Goal: Task Accomplishment & Management: Understand process/instructions

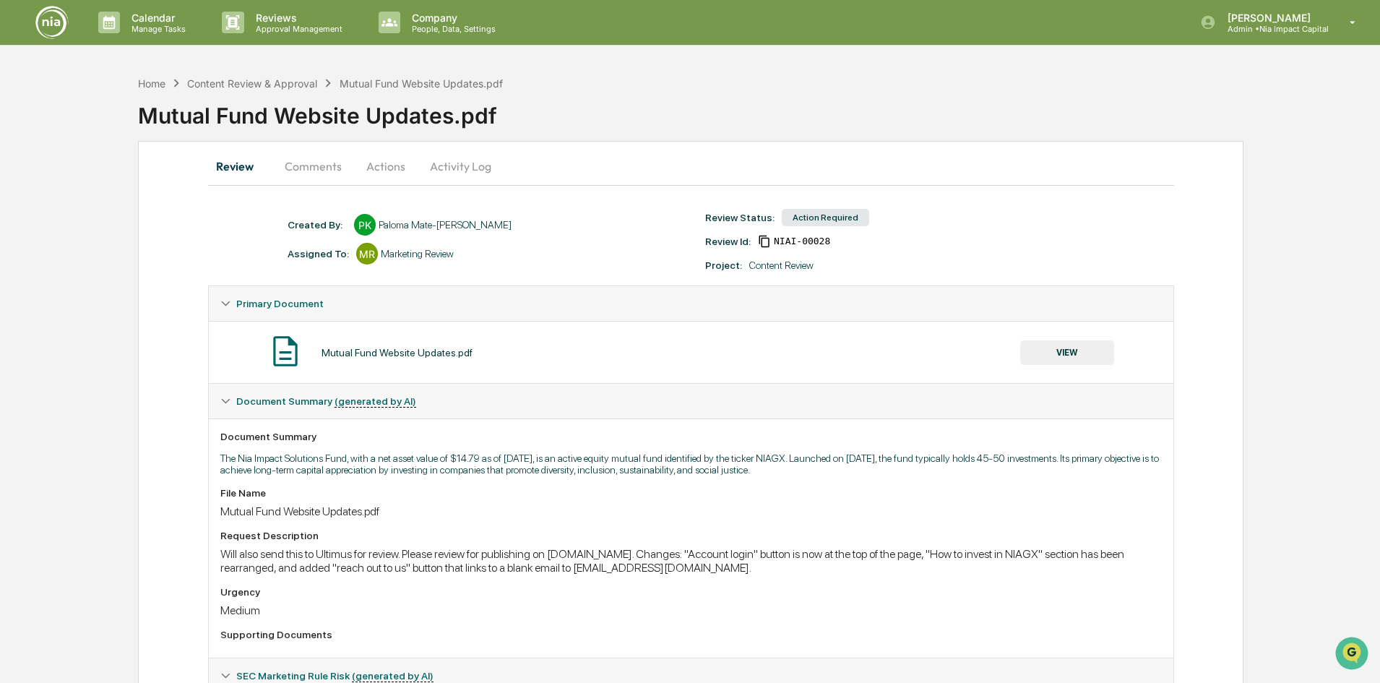
click at [397, 353] on div "Mutual Fund Website Updates.pdf" at bounding box center [397, 353] width 151 height 12
click at [671, 350] on button "VIEW" at bounding box center [1067, 352] width 94 height 25
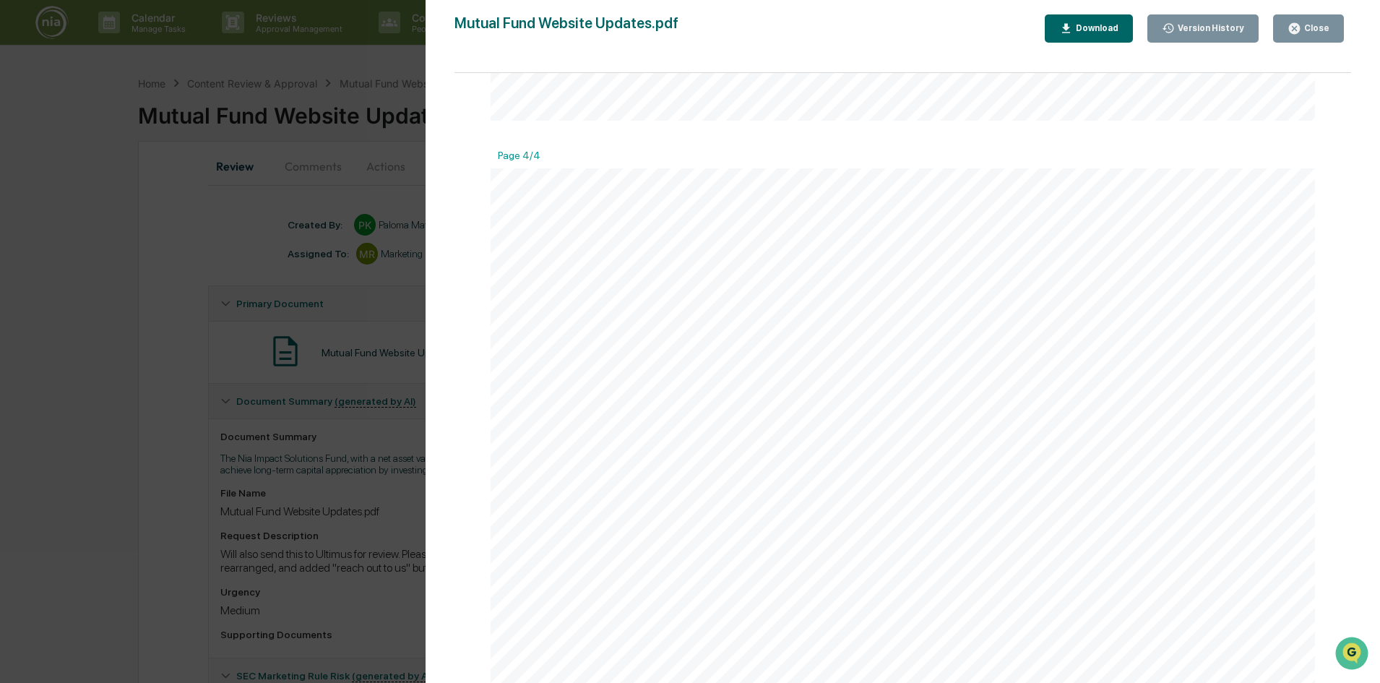
scroll to position [1921, 0]
click at [671, 31] on icon "button" at bounding box center [1294, 28] width 11 height 11
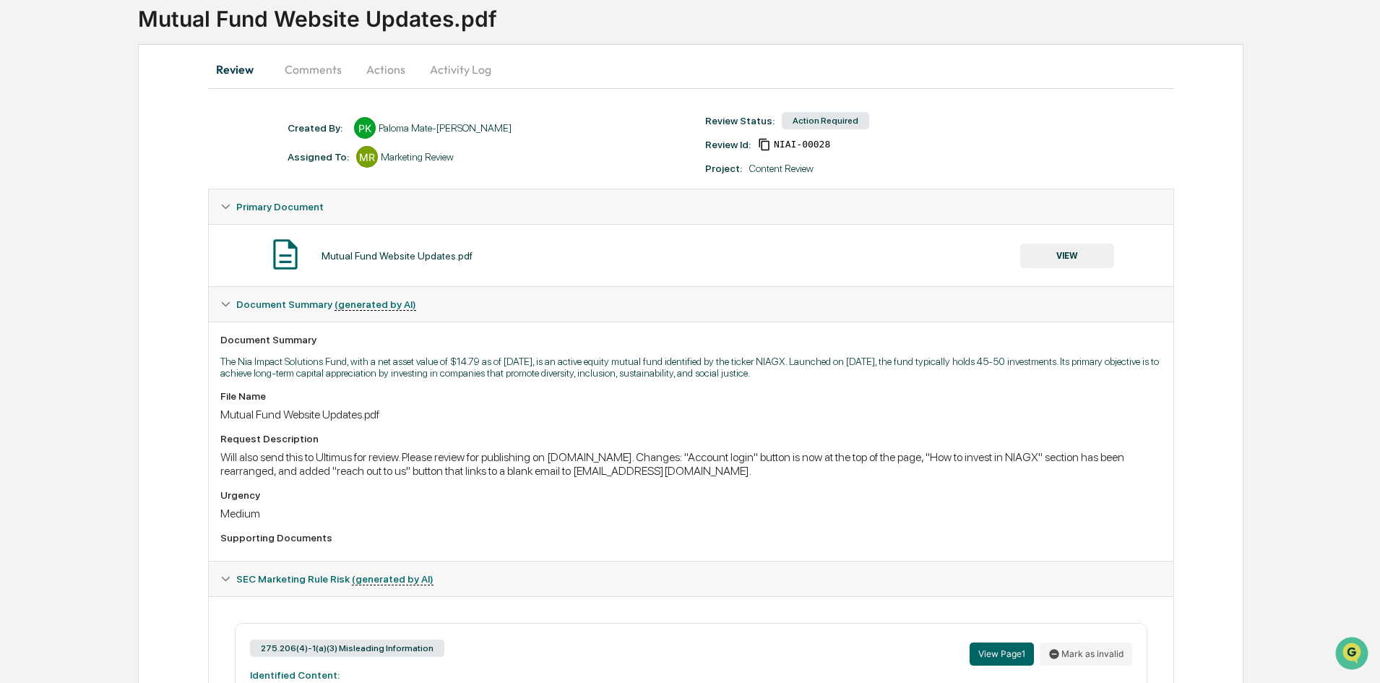
scroll to position [290, 0]
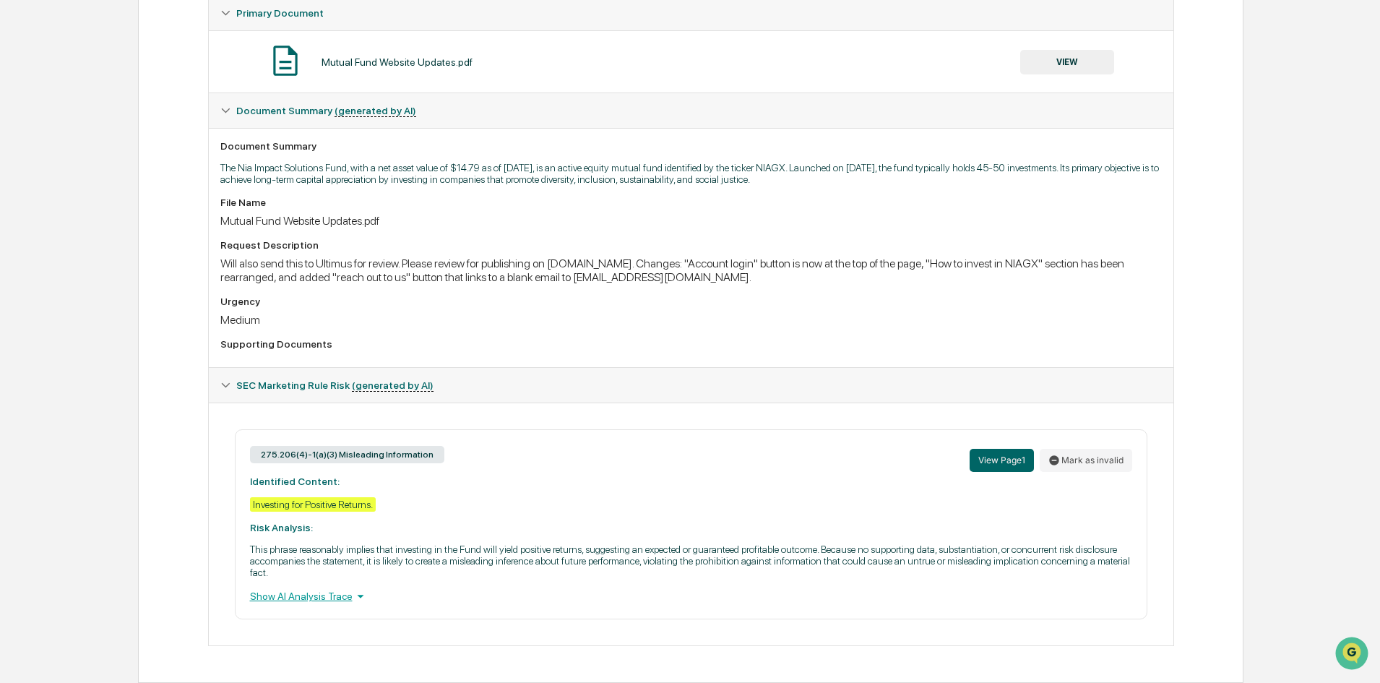
drag, startPoint x: 1378, startPoint y: 423, endPoint x: 1379, endPoint y: 446, distance: 22.4
click at [671, 446] on div "Home Content Review & Approval Mutual Fund Website Updates.pdf Mutual Fund Webs…" at bounding box center [690, 230] width 1380 height 905
click at [360, 596] on icon at bounding box center [361, 596] width 16 height 16
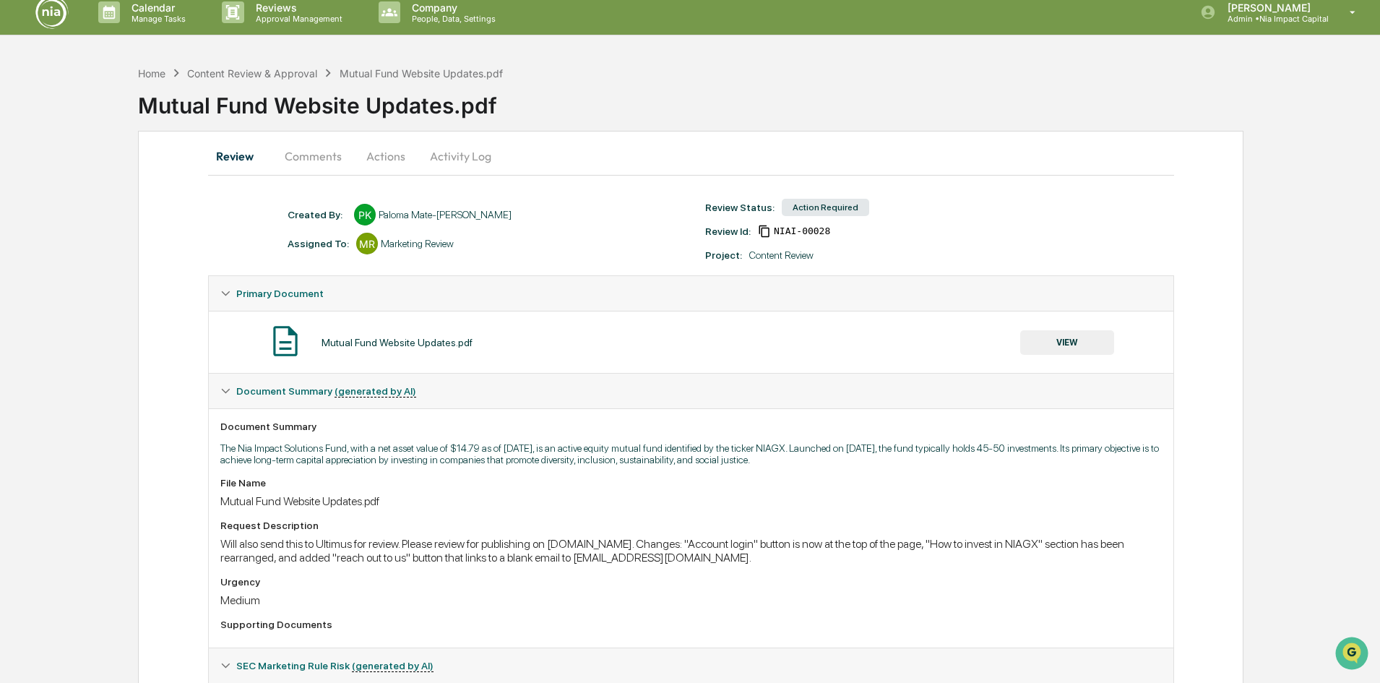
scroll to position [9, 0]
click at [391, 157] on button "Actions" at bounding box center [385, 156] width 65 height 35
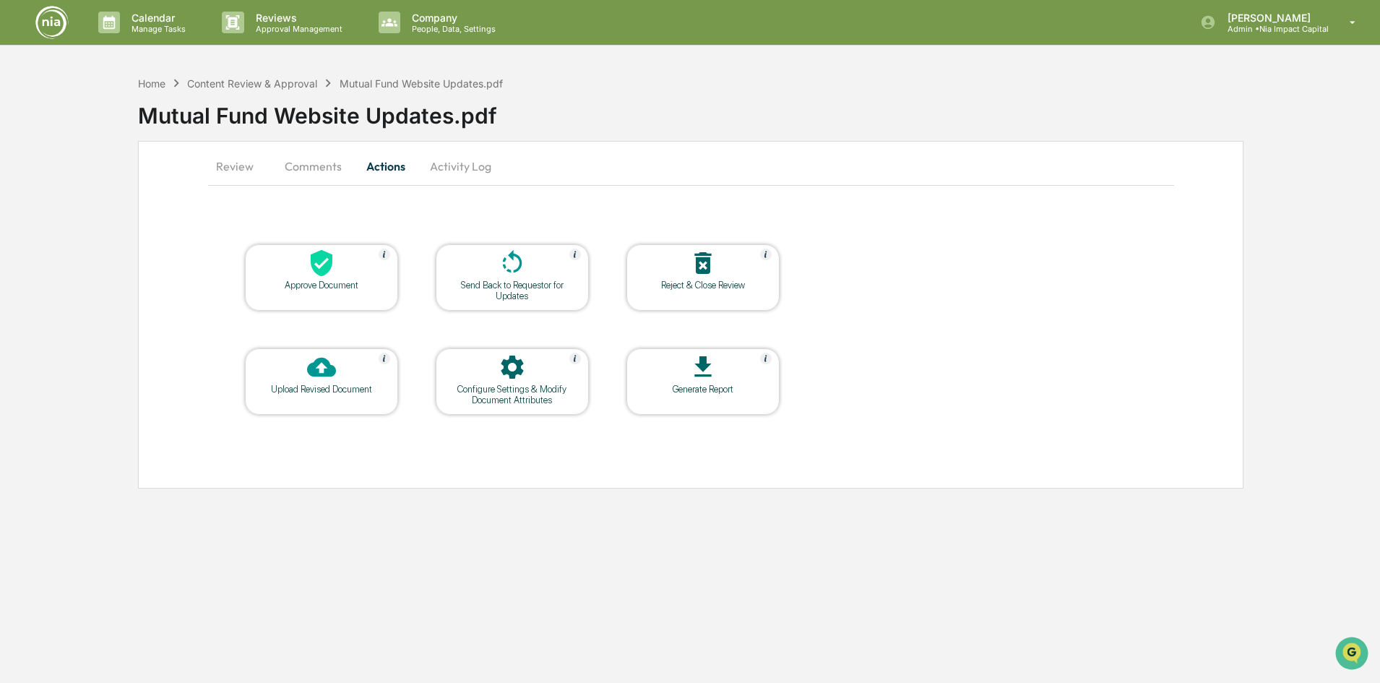
scroll to position [0, 0]
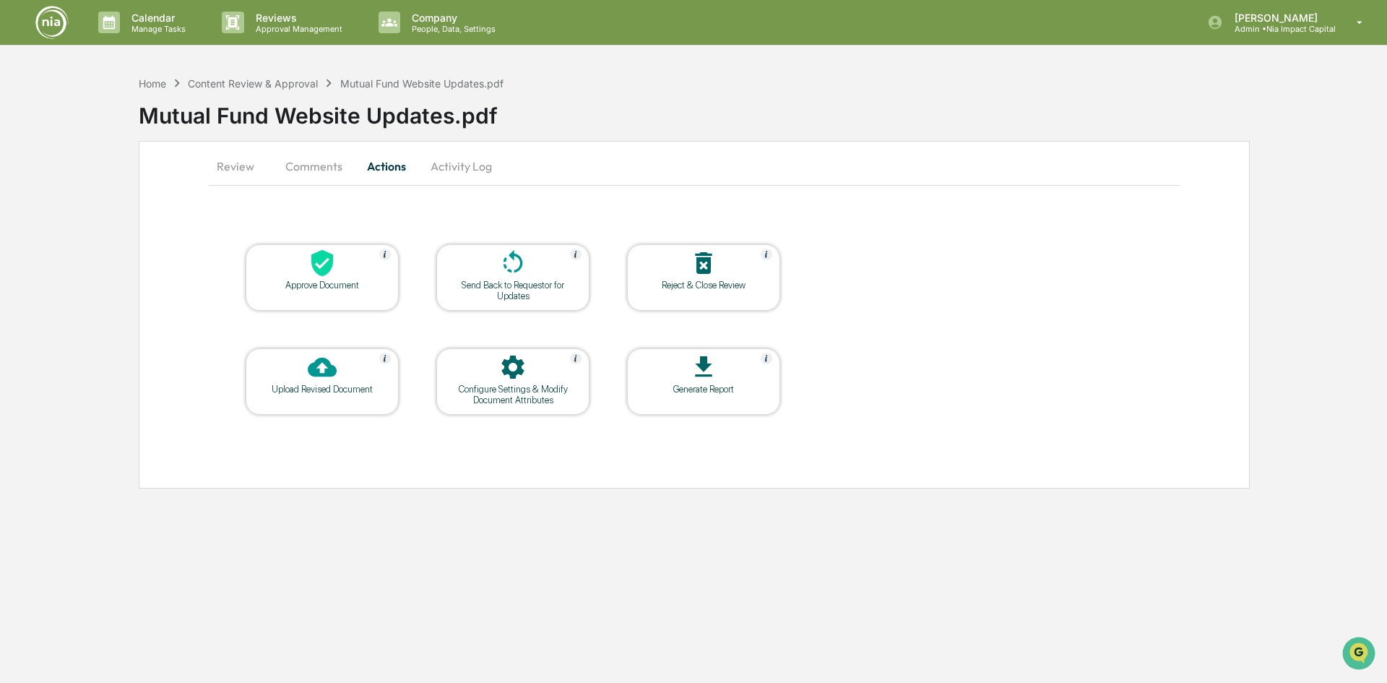
click at [316, 160] on button "Comments" at bounding box center [314, 166] width 80 height 35
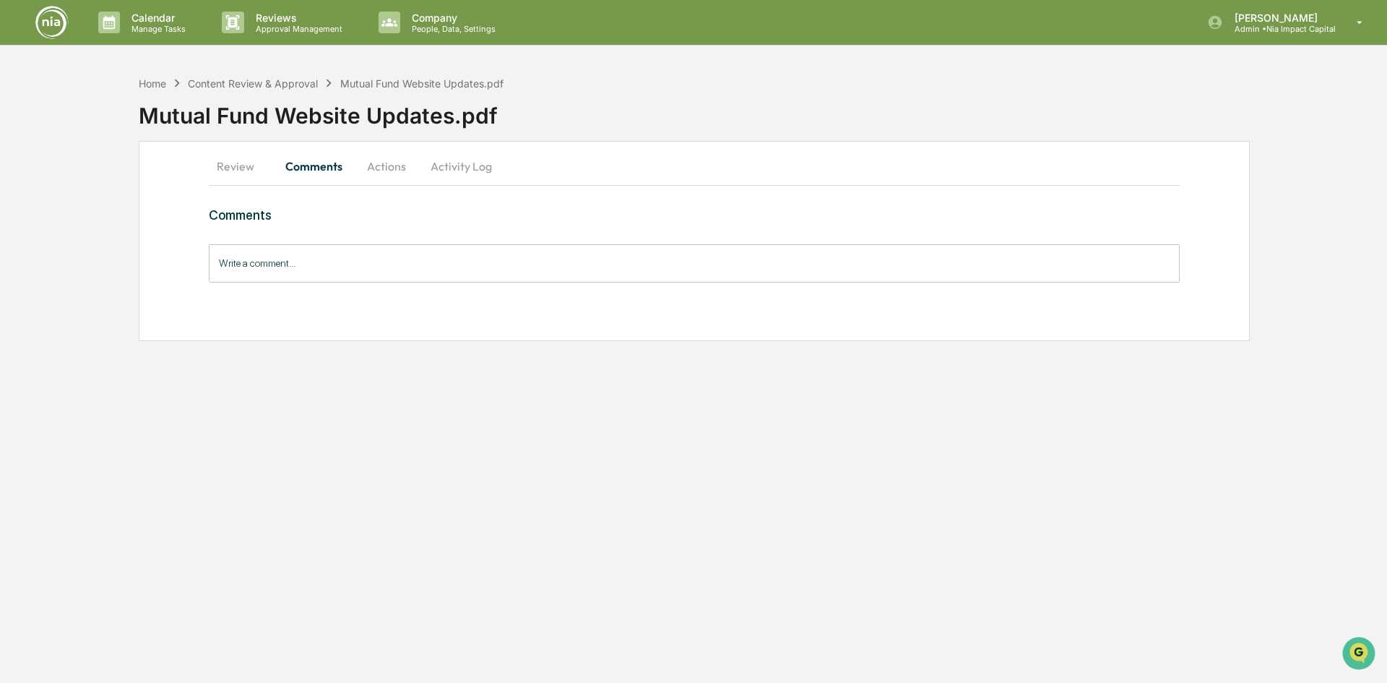
click at [228, 167] on button "Review" at bounding box center [241, 166] width 65 height 35
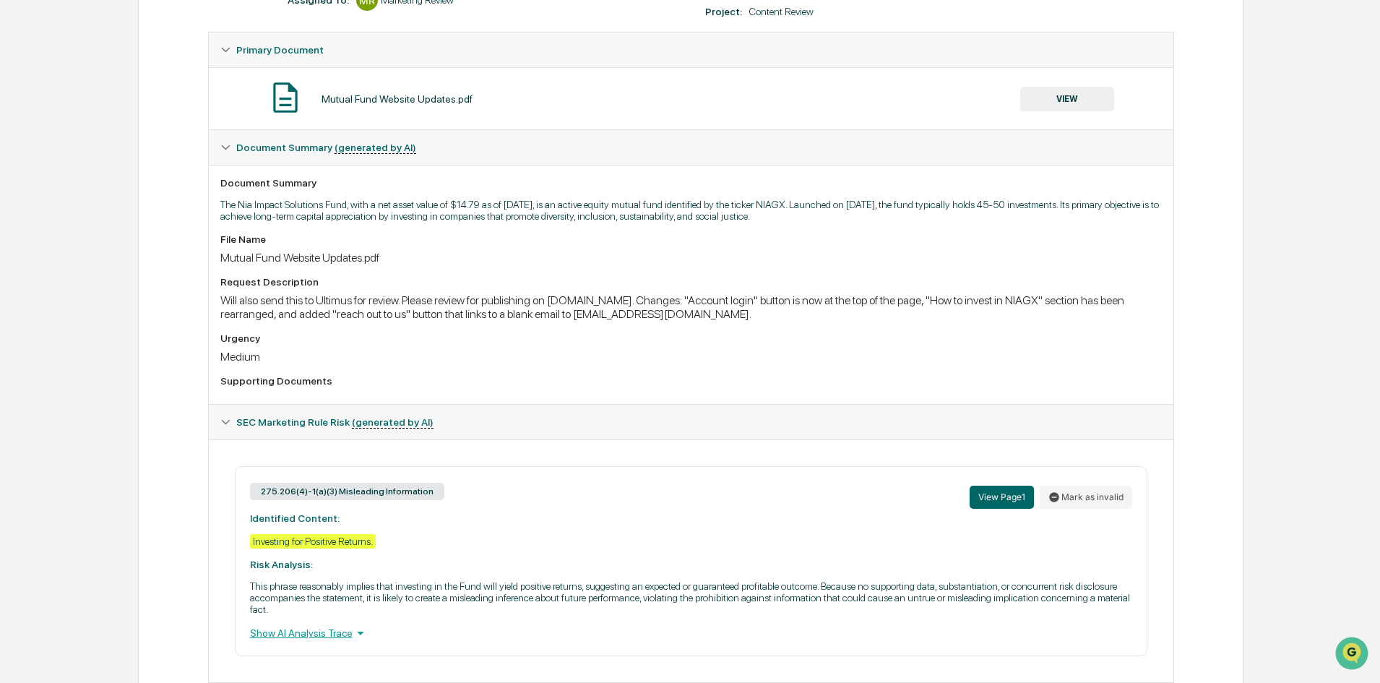
scroll to position [290, 0]
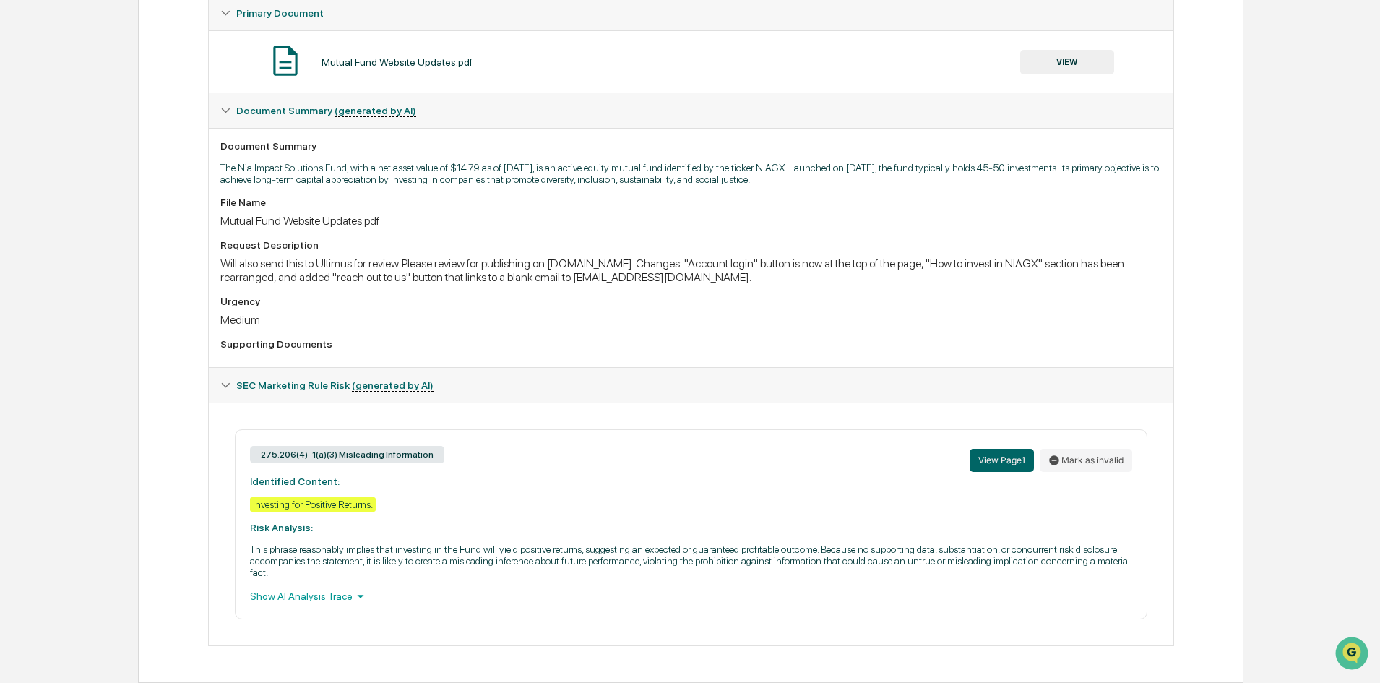
click at [359, 593] on icon at bounding box center [361, 596] width 16 height 16
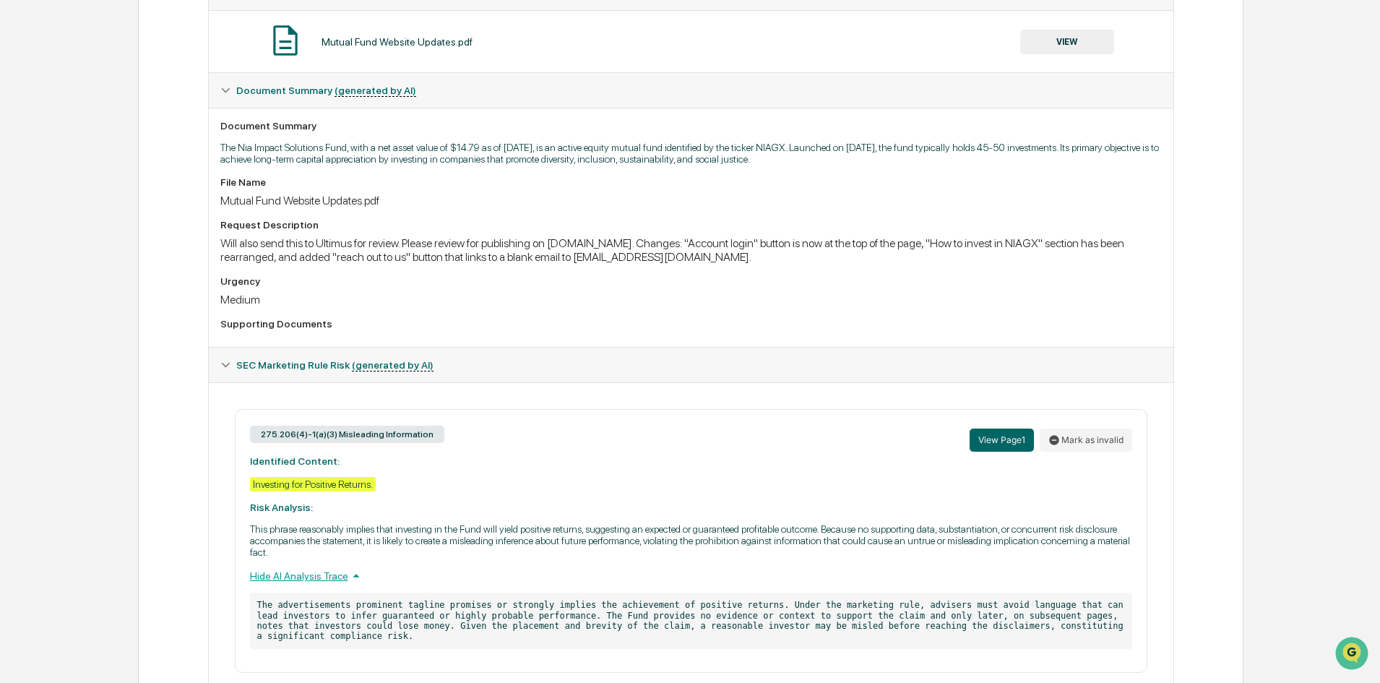
scroll to position [353, 0]
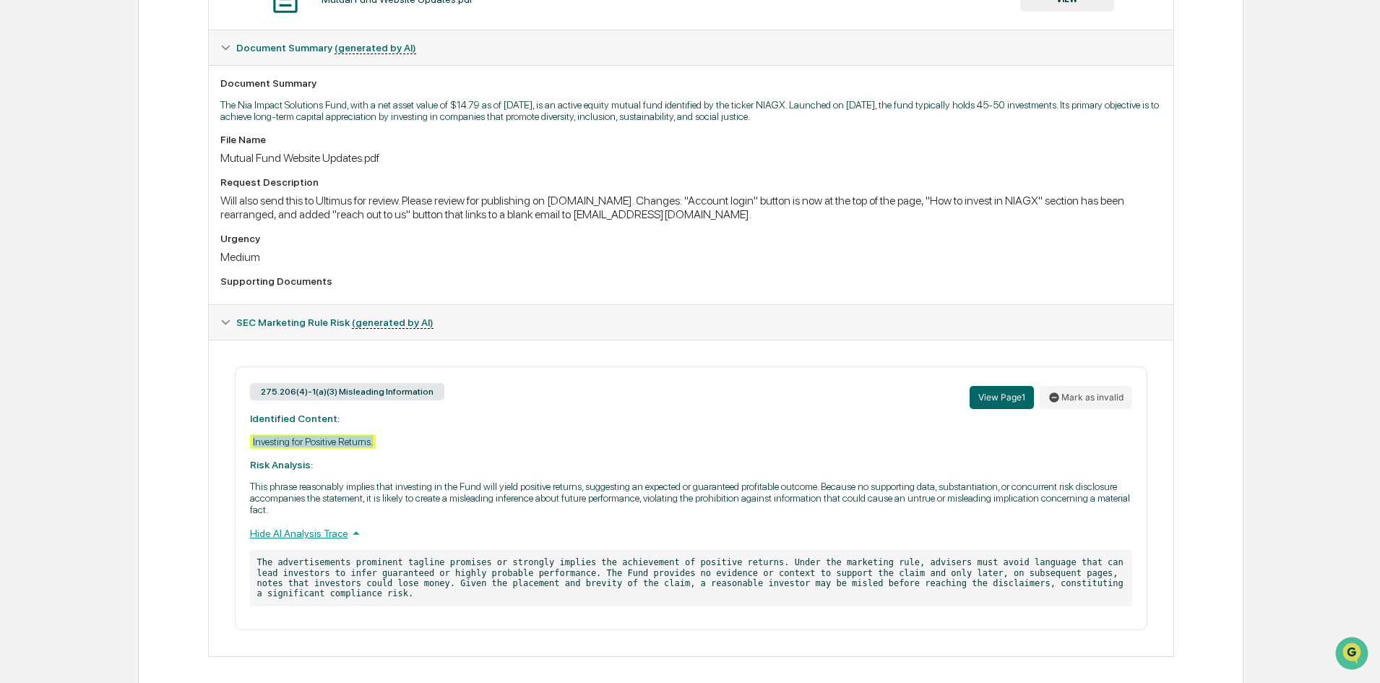
drag, startPoint x: 396, startPoint y: 438, endPoint x: 248, endPoint y: 439, distance: 148.1
click at [248, 439] on div "275.206(4)-1(a)(3) Misleading Information View Page 1 Mark as invalid Identifie…" at bounding box center [691, 498] width 913 height 264
drag, startPoint x: 290, startPoint y: 435, endPoint x: 599, endPoint y: 457, distance: 309.3
click at [599, 457] on div "275.206(4)-1(a)(3) Misleading Information View Page 1 Mark as invalid Identifie…" at bounding box center [691, 498] width 913 height 264
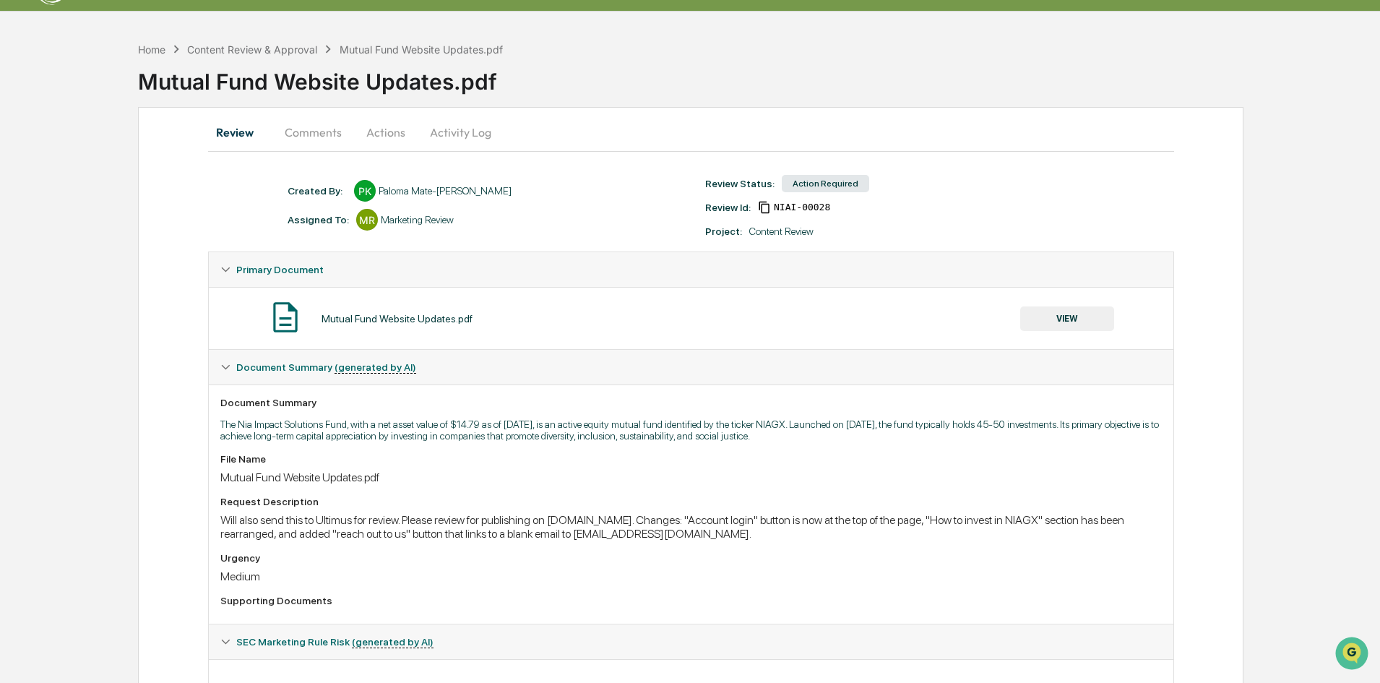
scroll to position [0, 0]
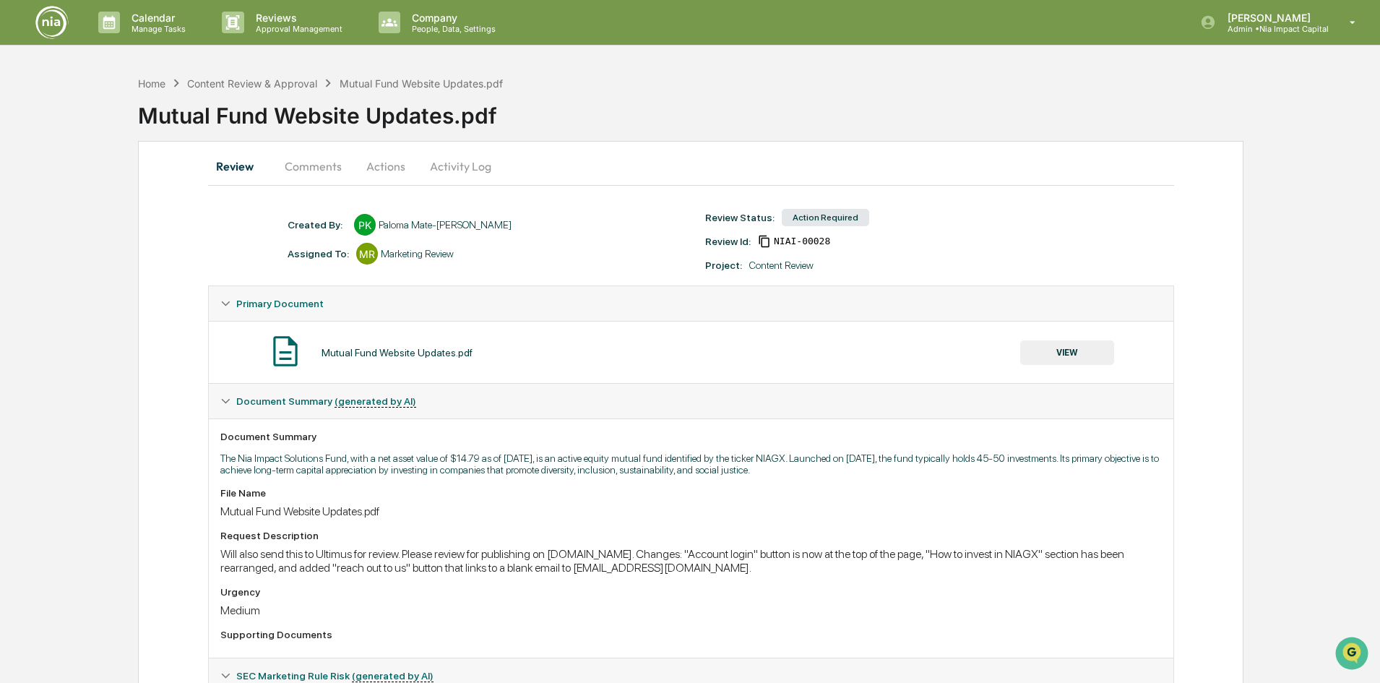
click at [447, 163] on button "Activity Log" at bounding box center [460, 166] width 85 height 35
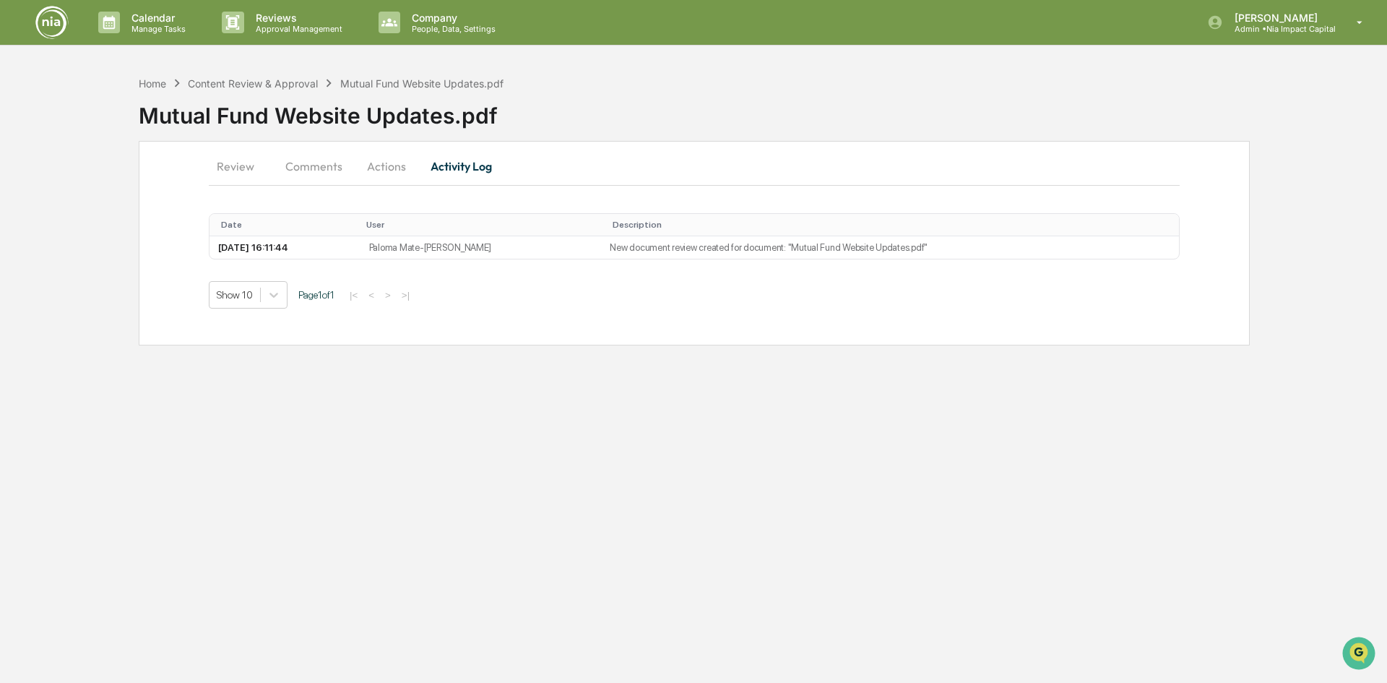
click at [365, 164] on button "Actions" at bounding box center [386, 166] width 65 height 35
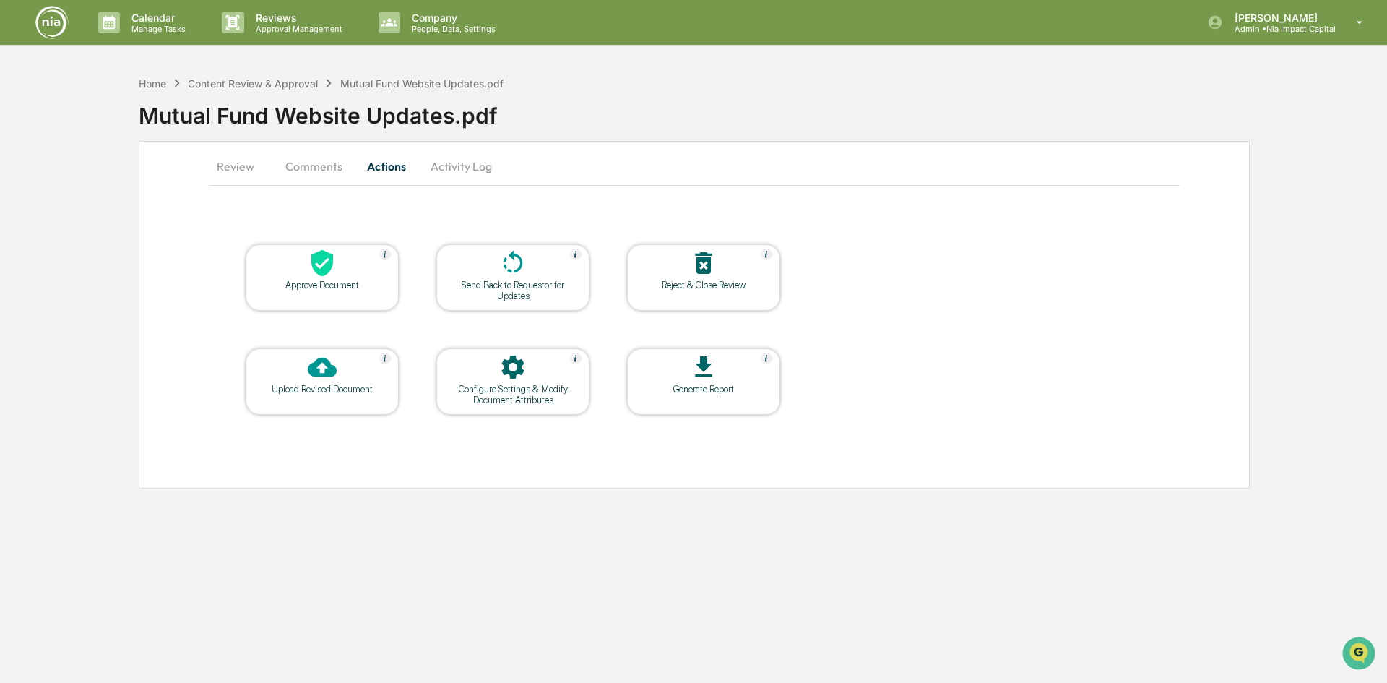
click at [470, 266] on div at bounding box center [513, 264] width 145 height 31
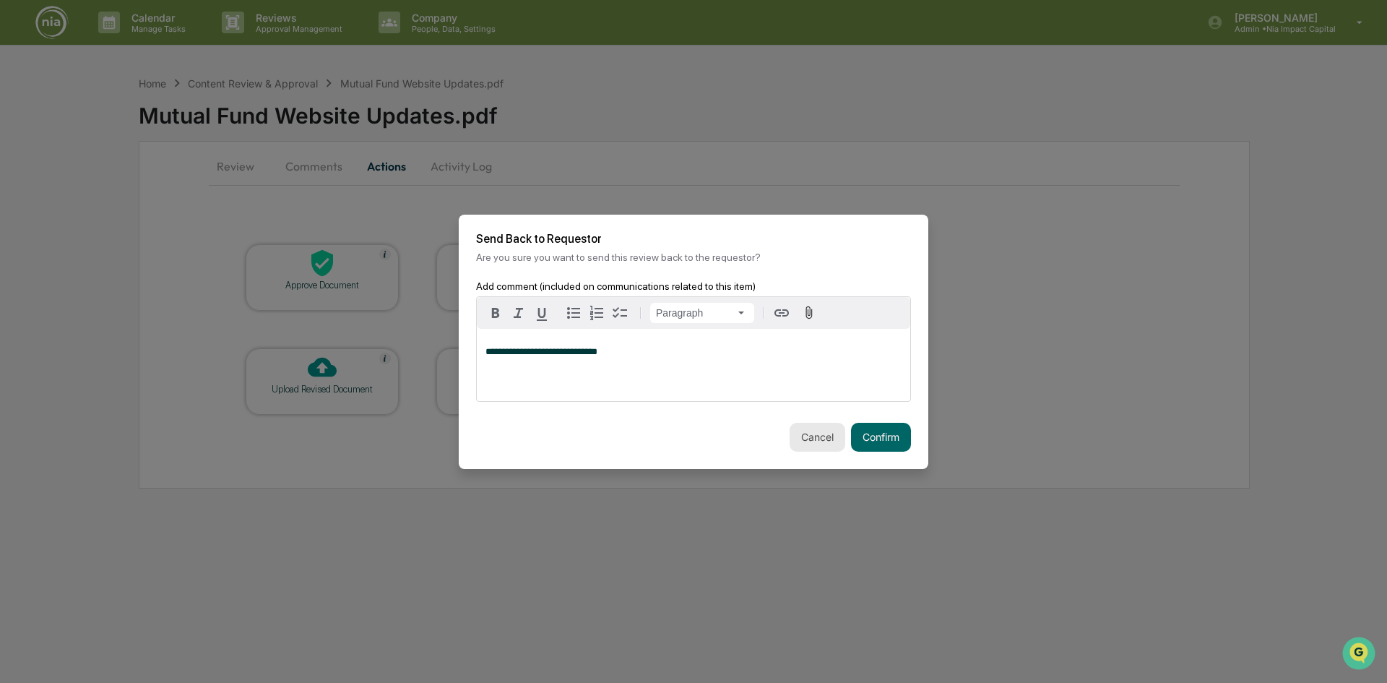
click at [671, 438] on button "Cancel" at bounding box center [818, 437] width 56 height 29
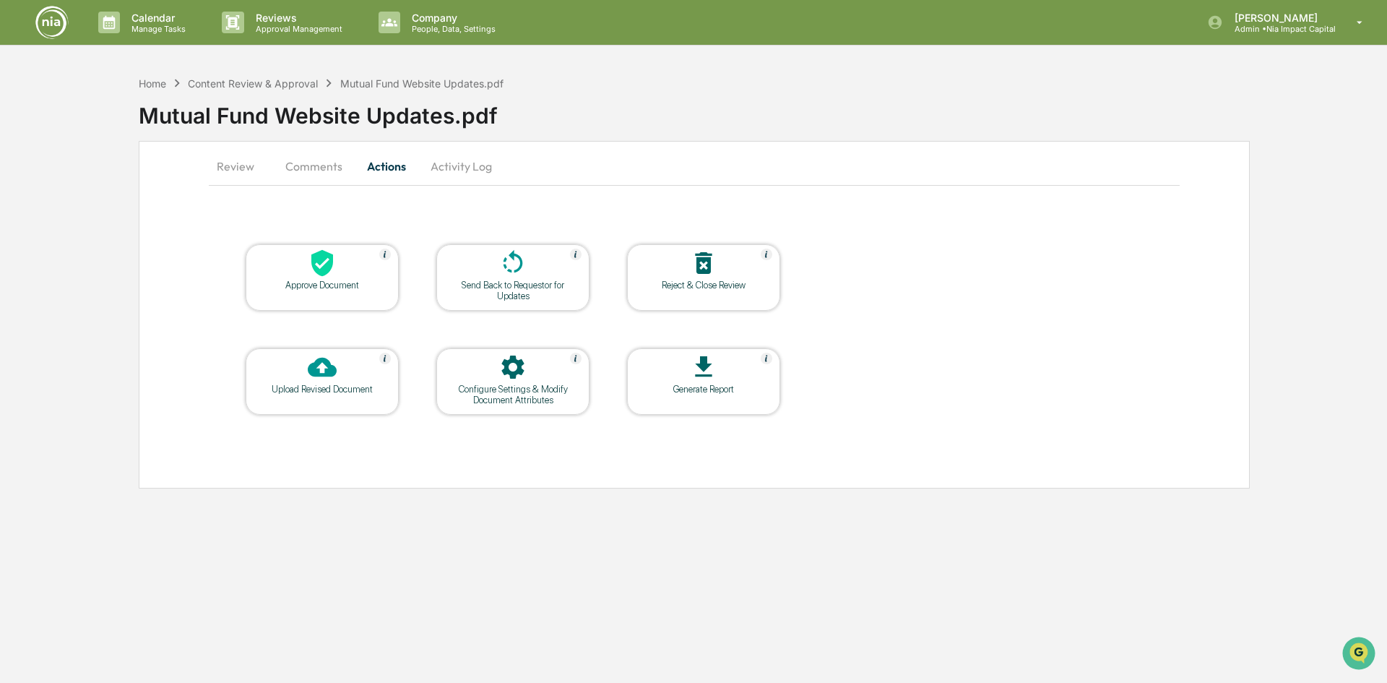
click at [216, 162] on button "Review" at bounding box center [241, 166] width 65 height 35
